Goal: Information Seeking & Learning: Stay updated

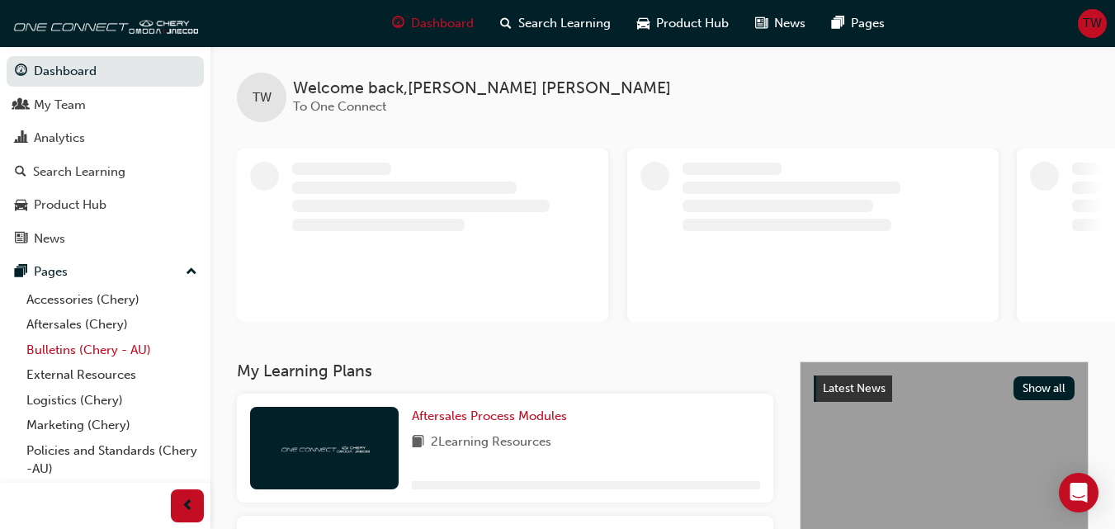
click at [121, 353] on link "Bulletins (Chery - AU)" at bounding box center [112, 351] width 184 height 26
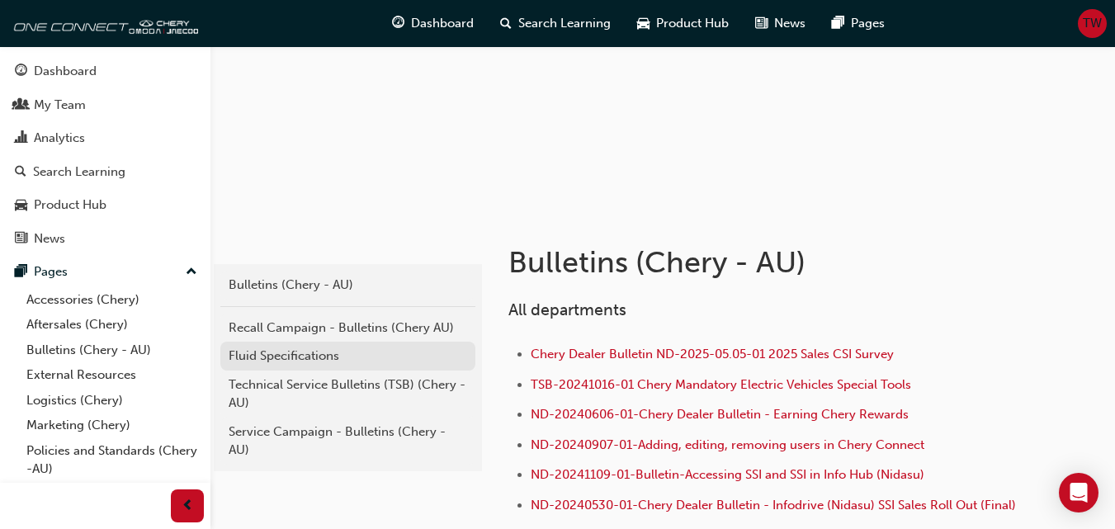
scroll to position [165, 0]
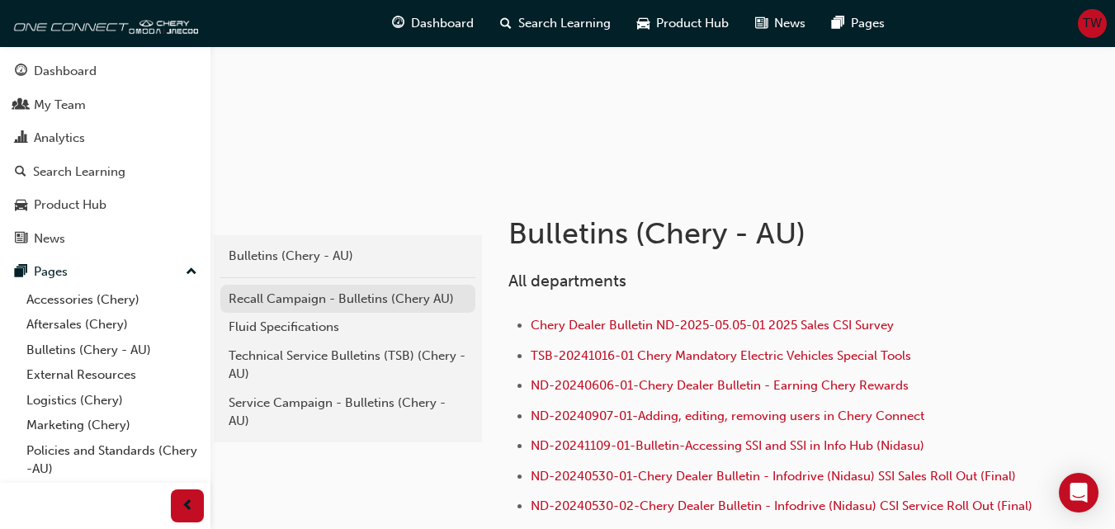
click at [338, 296] on div "Recall Campaign - Bulletins (Chery AU)" at bounding box center [348, 299] width 239 height 19
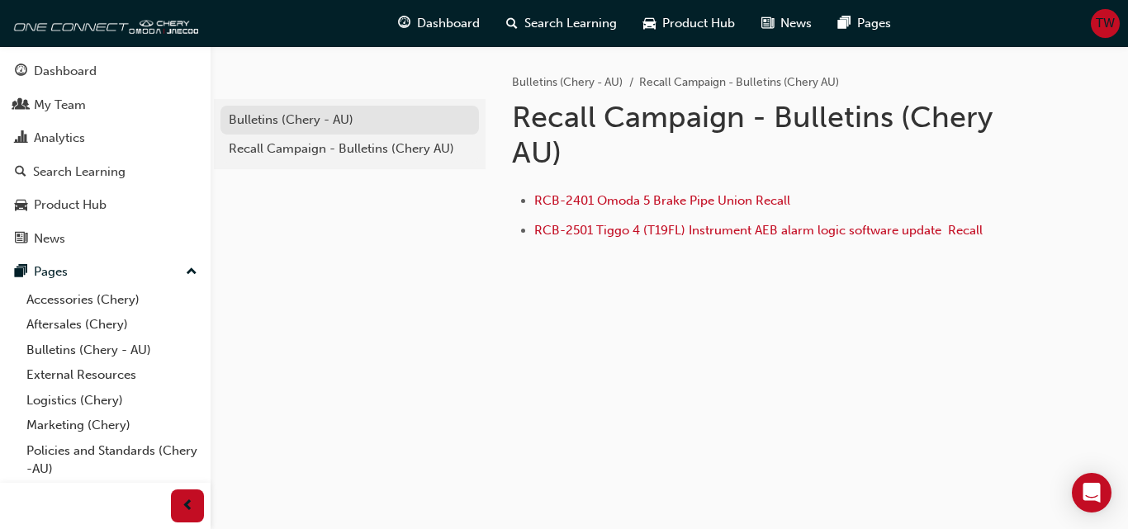
click at [330, 116] on div "Bulletins (Chery - AU)" at bounding box center [350, 120] width 242 height 19
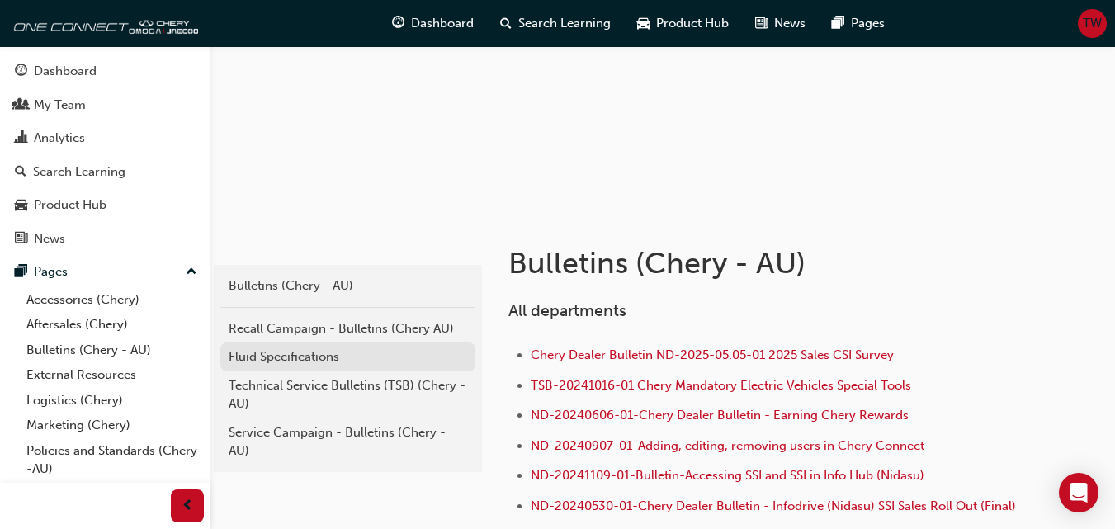
scroll to position [165, 0]
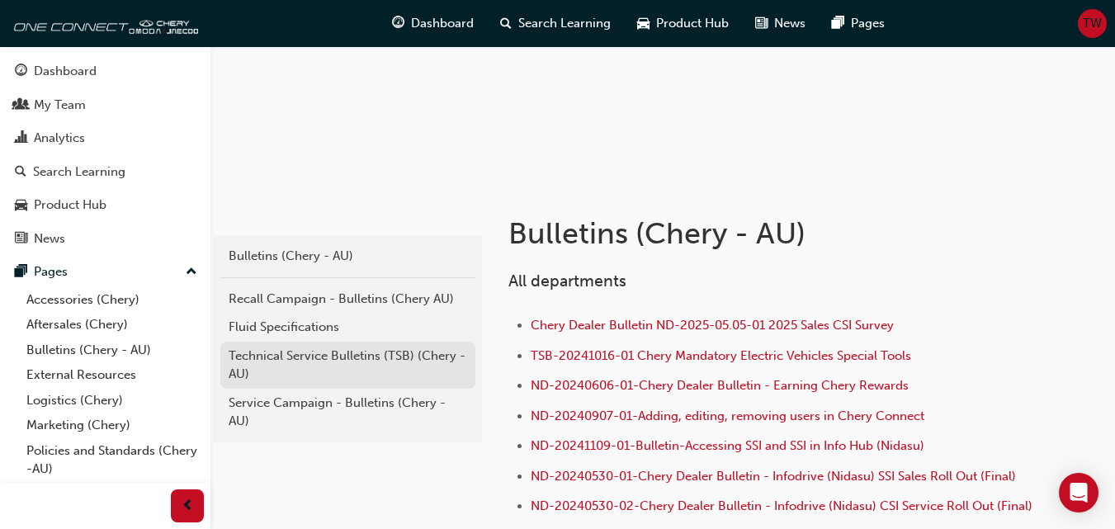
click at [338, 357] on div "Technical Service Bulletins (TSB) (Chery - AU)" at bounding box center [348, 365] width 239 height 37
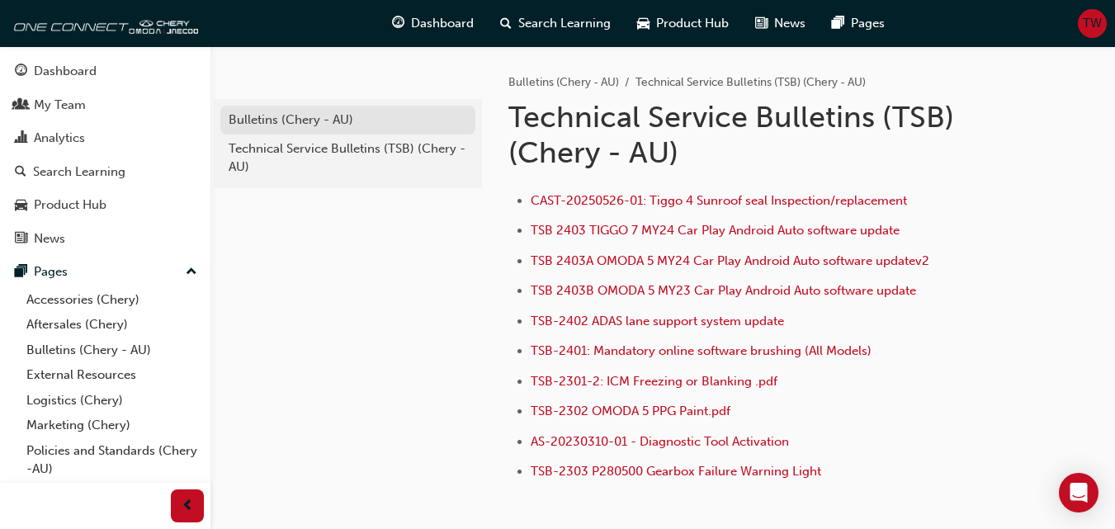
click at [315, 107] on link "Bulletins (Chery - AU)" at bounding box center [347, 120] width 255 height 29
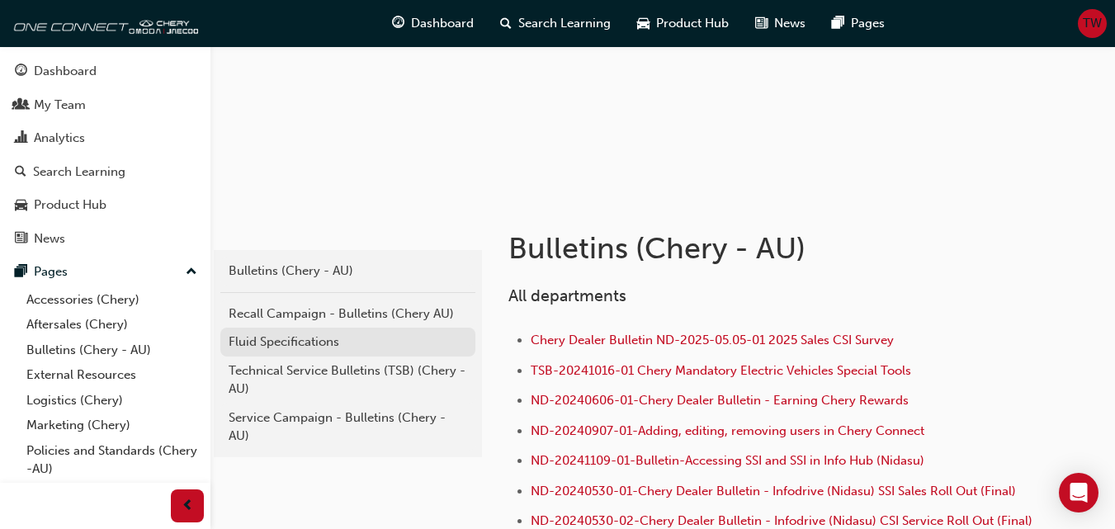
scroll to position [165, 0]
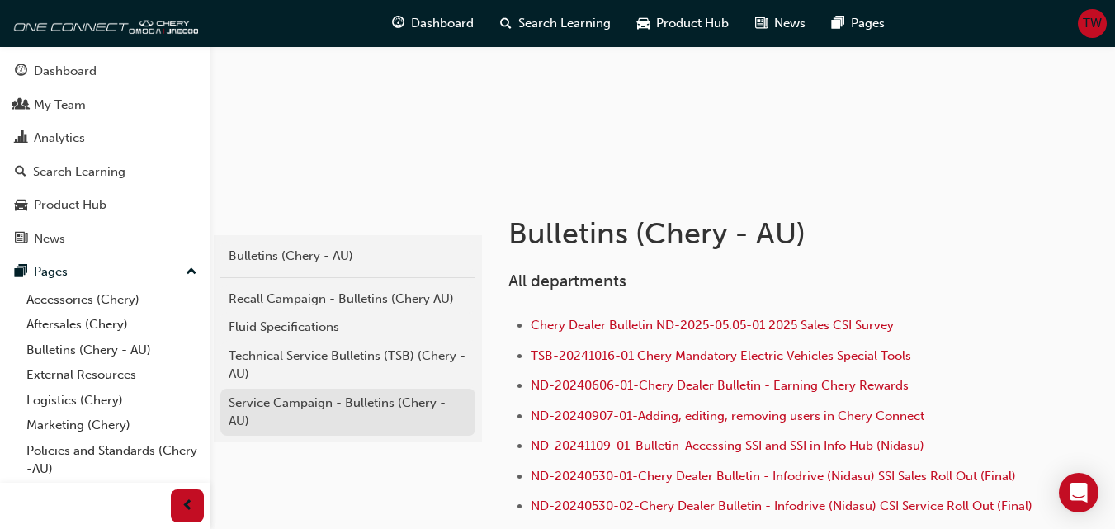
click at [335, 405] on div "Service Campaign - Bulletins (Chery - AU)" at bounding box center [348, 412] width 239 height 37
